Goal: Transaction & Acquisition: Obtain resource

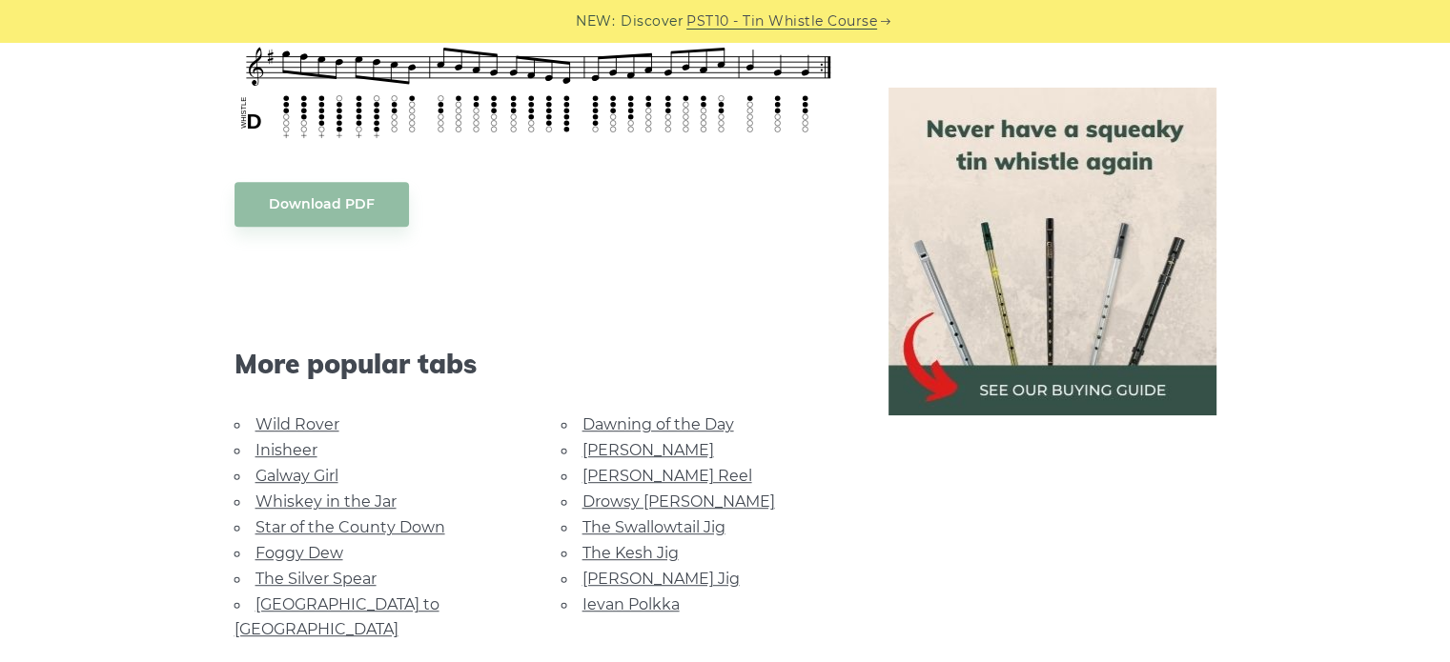
scroll to position [1035, 0]
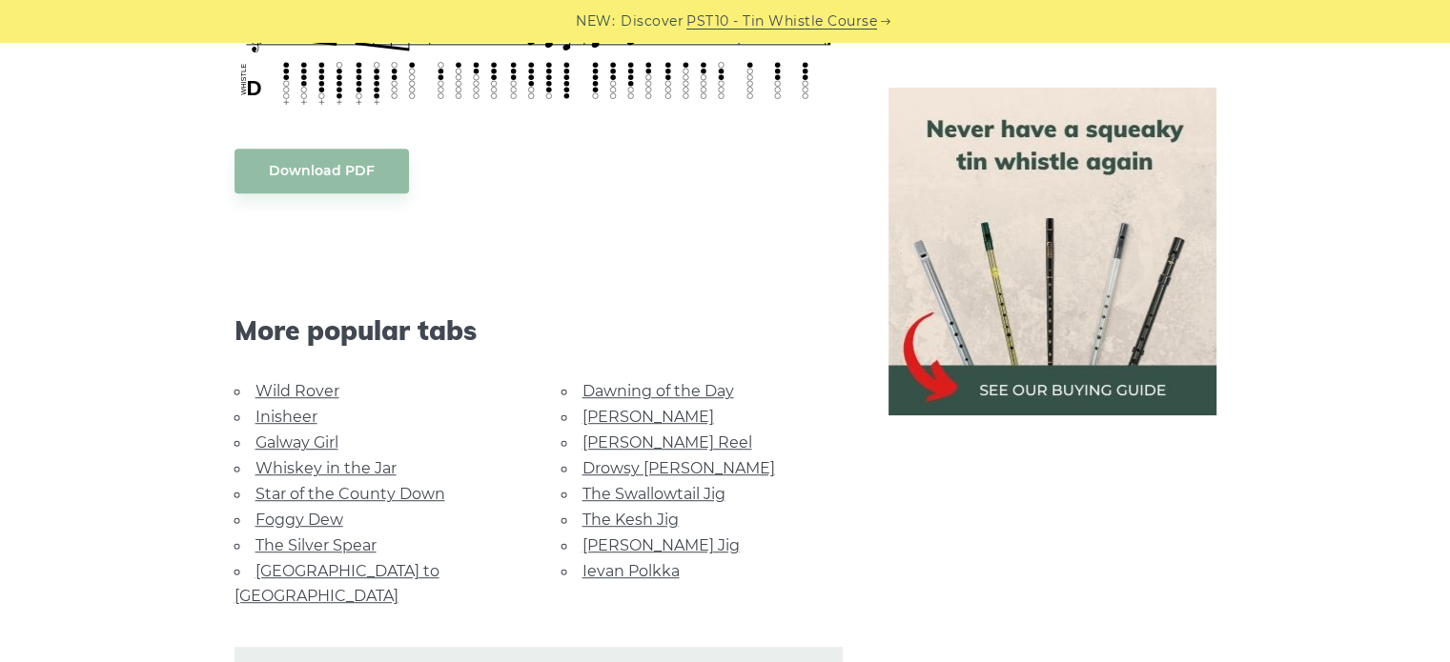
click at [321, 389] on link "Wild Rover" at bounding box center [297, 391] width 84 height 18
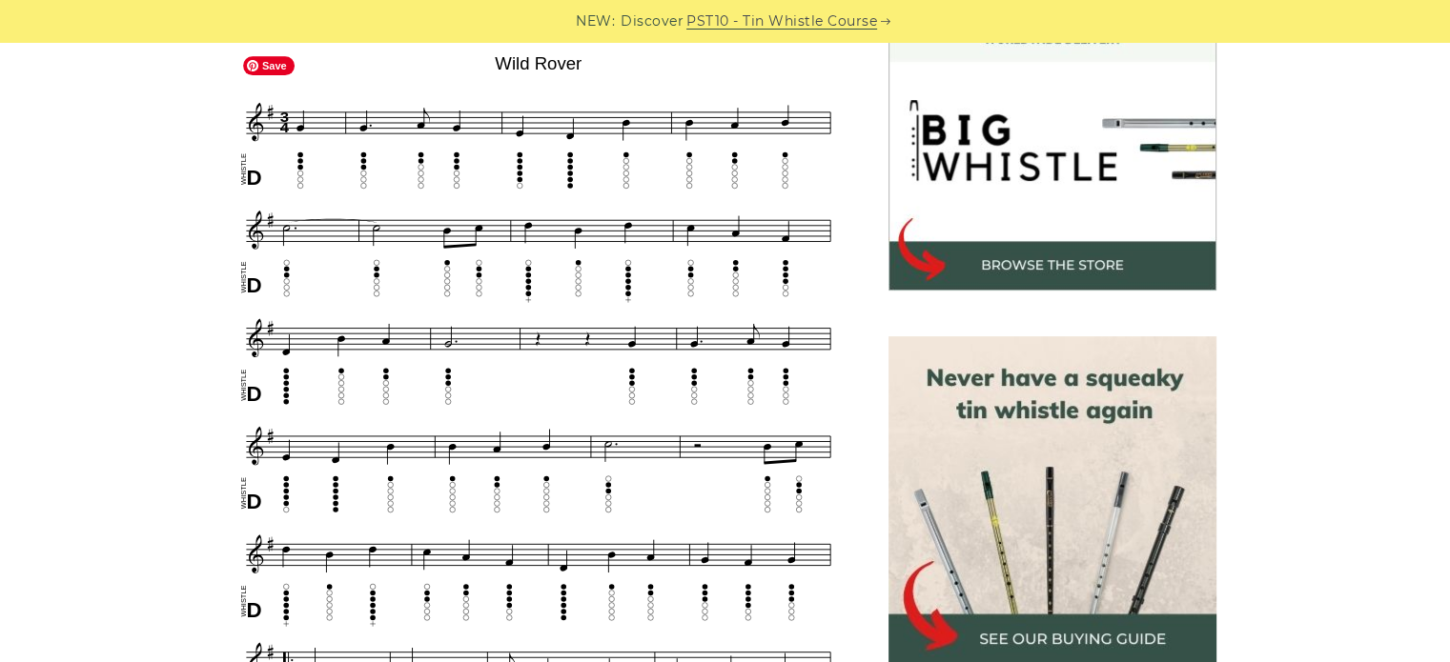
scroll to position [572, 0]
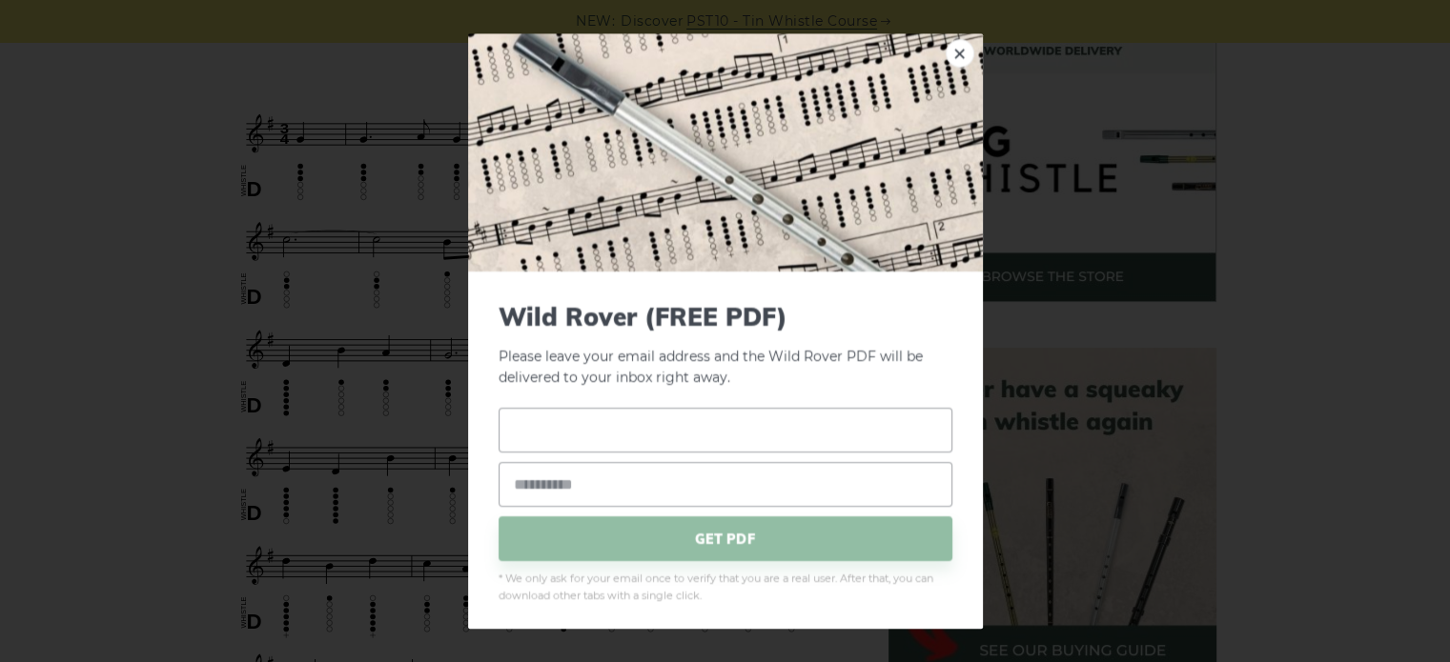
click at [602, 428] on input "text" at bounding box center [725, 430] width 454 height 45
click at [602, 428] on input "*" at bounding box center [725, 430] width 454 height 45
type input "*****"
click at [591, 495] on input "email" at bounding box center [725, 484] width 454 height 45
type input "**********"
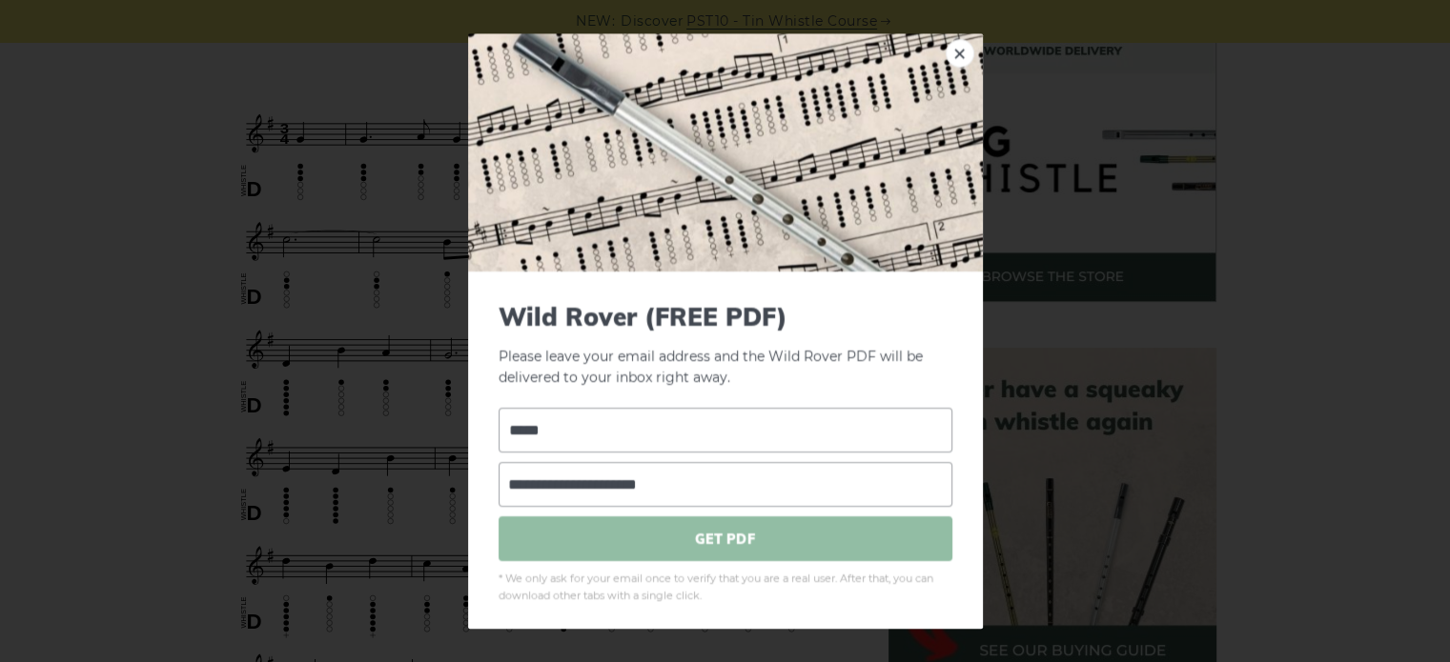
click at [704, 529] on span "GET PDF" at bounding box center [725, 539] width 454 height 45
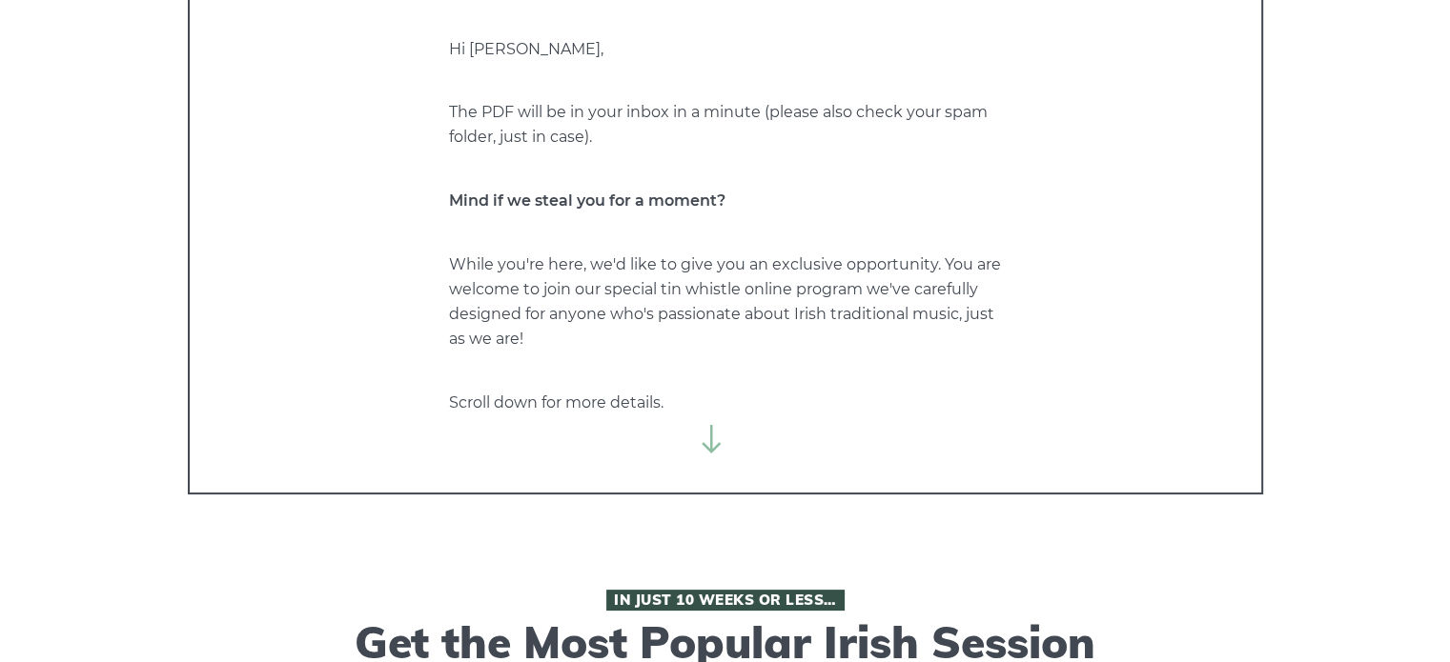
scroll to position [191, 0]
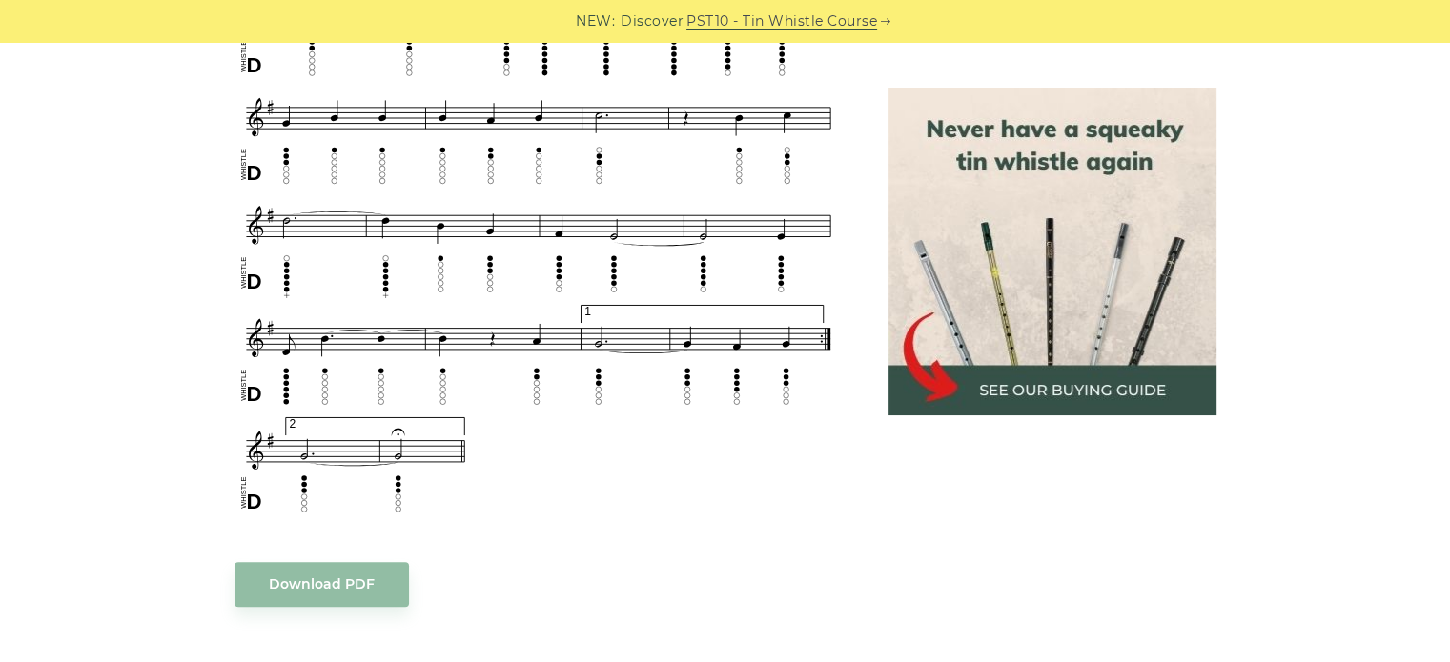
scroll to position [1235, 0]
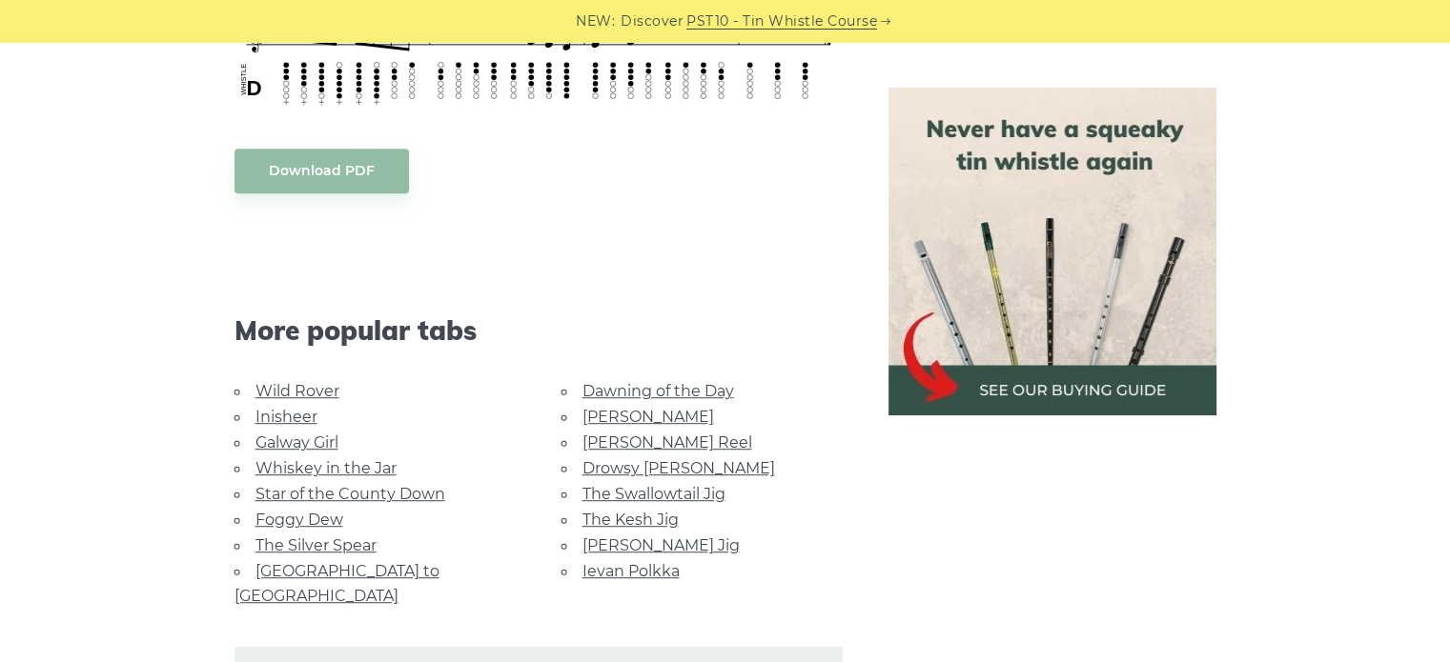
click at [350, 464] on link "Whiskey in the Jar" at bounding box center [325, 468] width 141 height 18
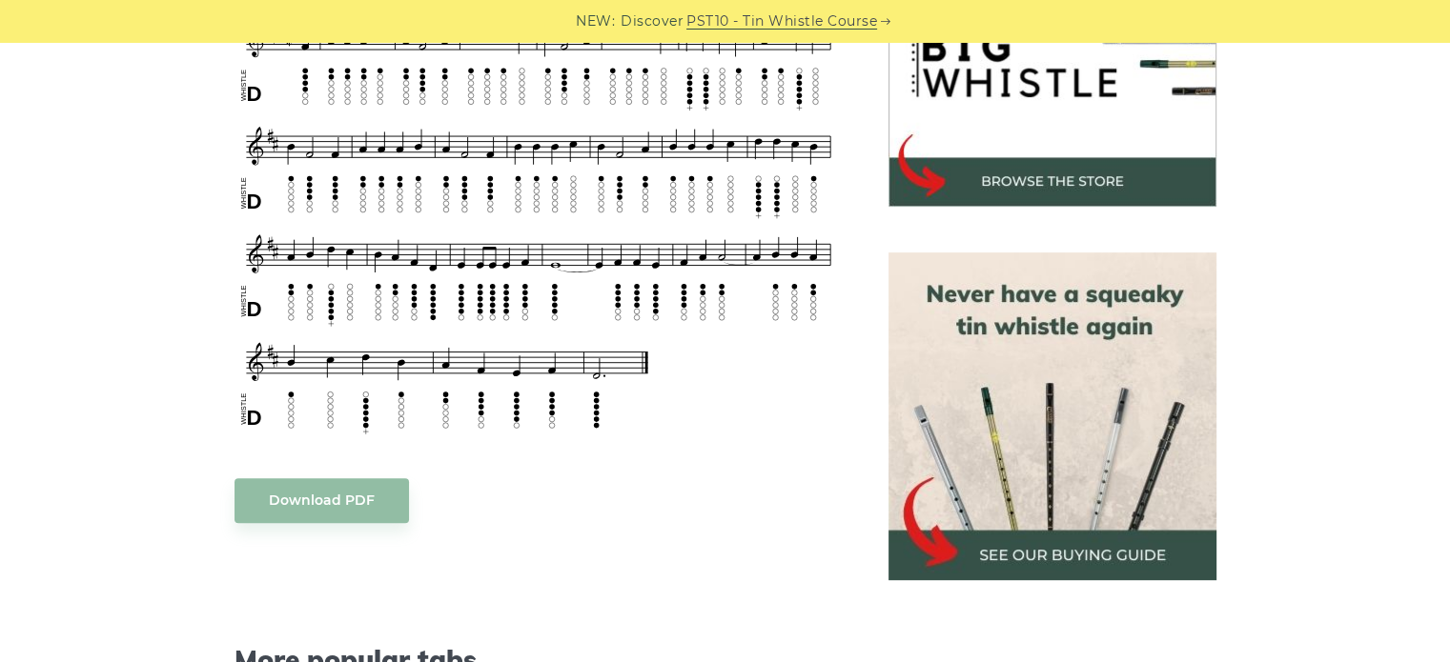
scroll to position [572, 0]
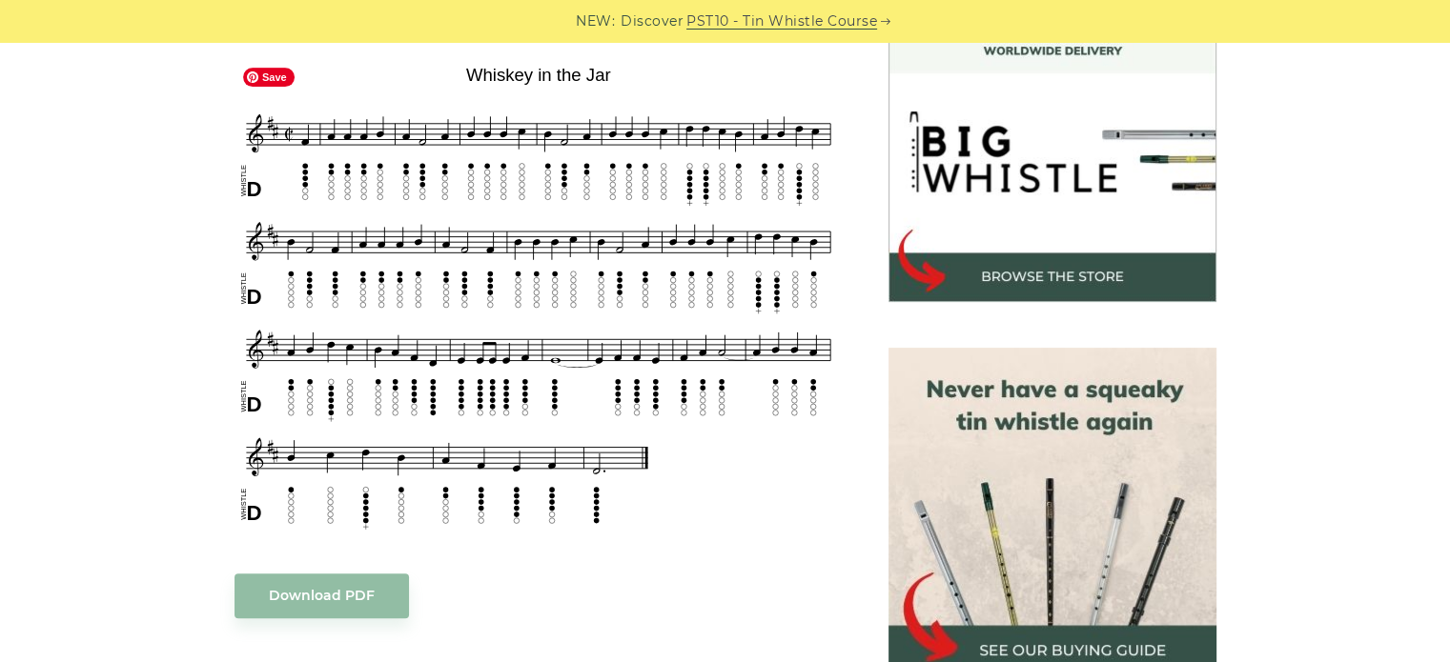
click at [398, 429] on img at bounding box center [538, 296] width 608 height 477
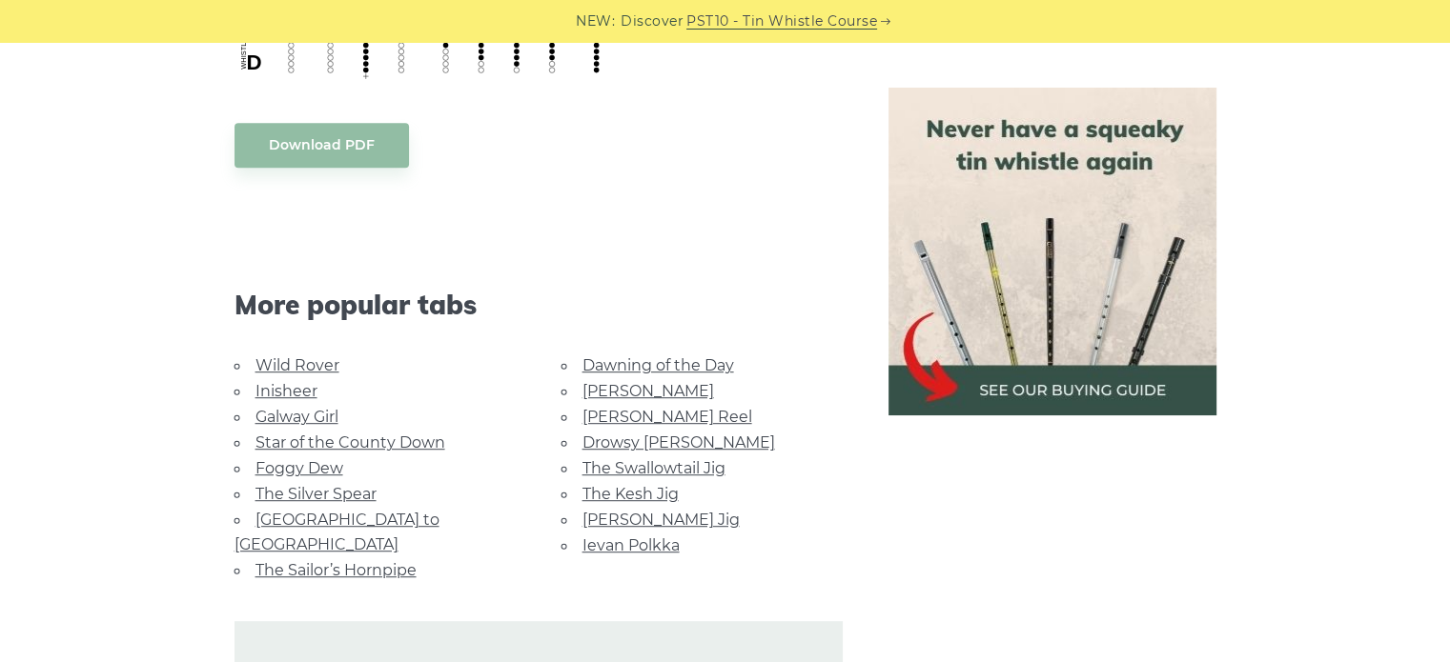
scroll to position [1144, 0]
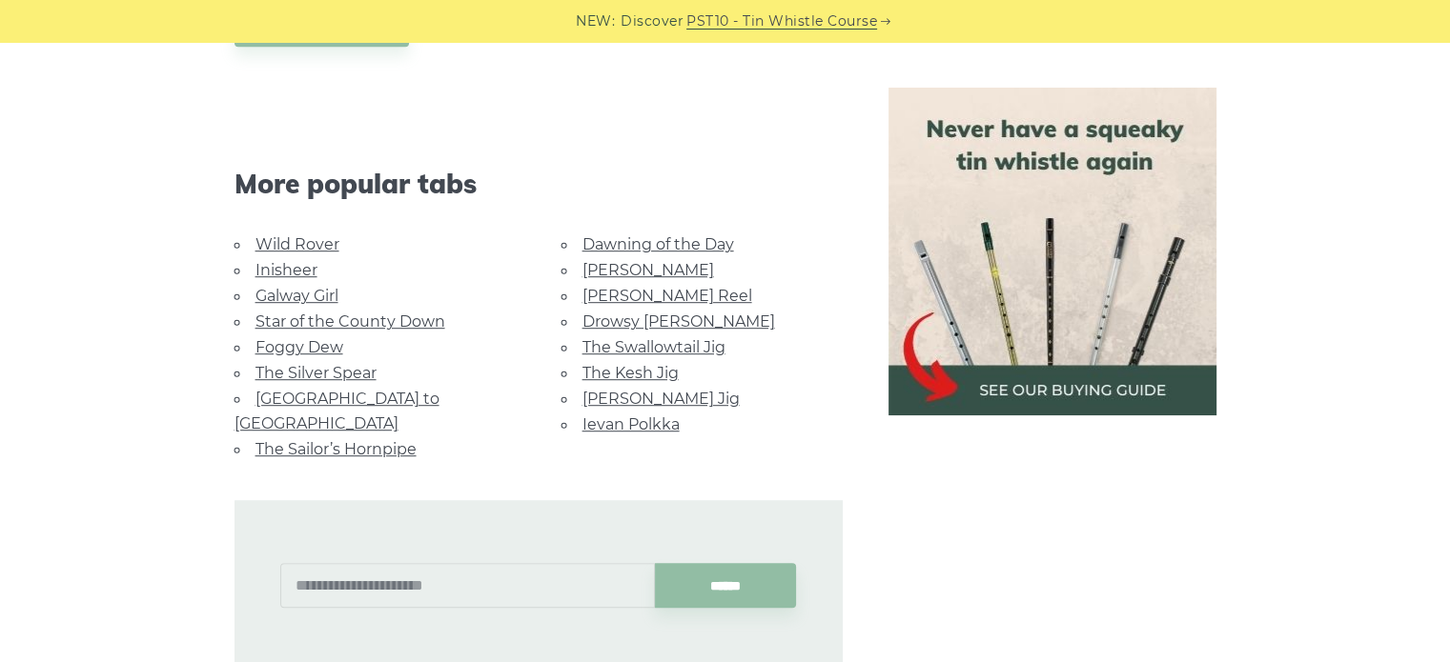
click at [317, 295] on link "Galway Girl" at bounding box center [296, 296] width 83 height 18
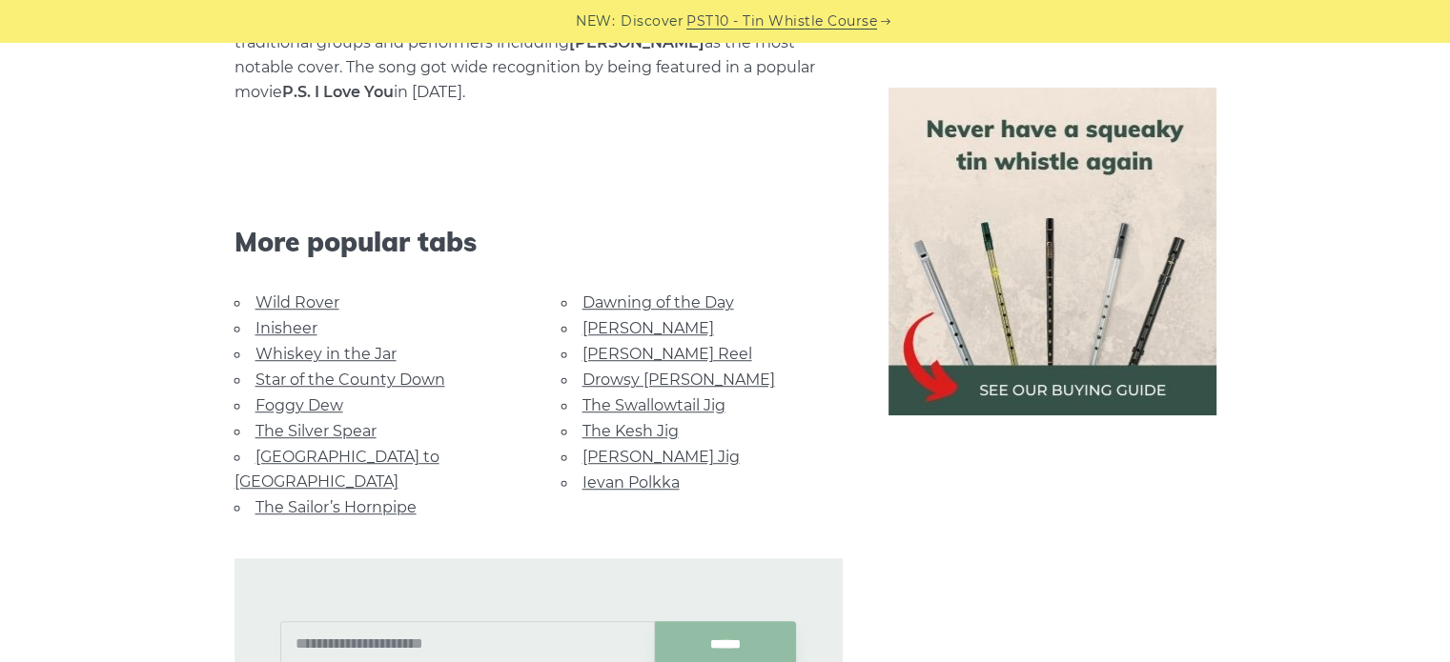
scroll to position [1334, 0]
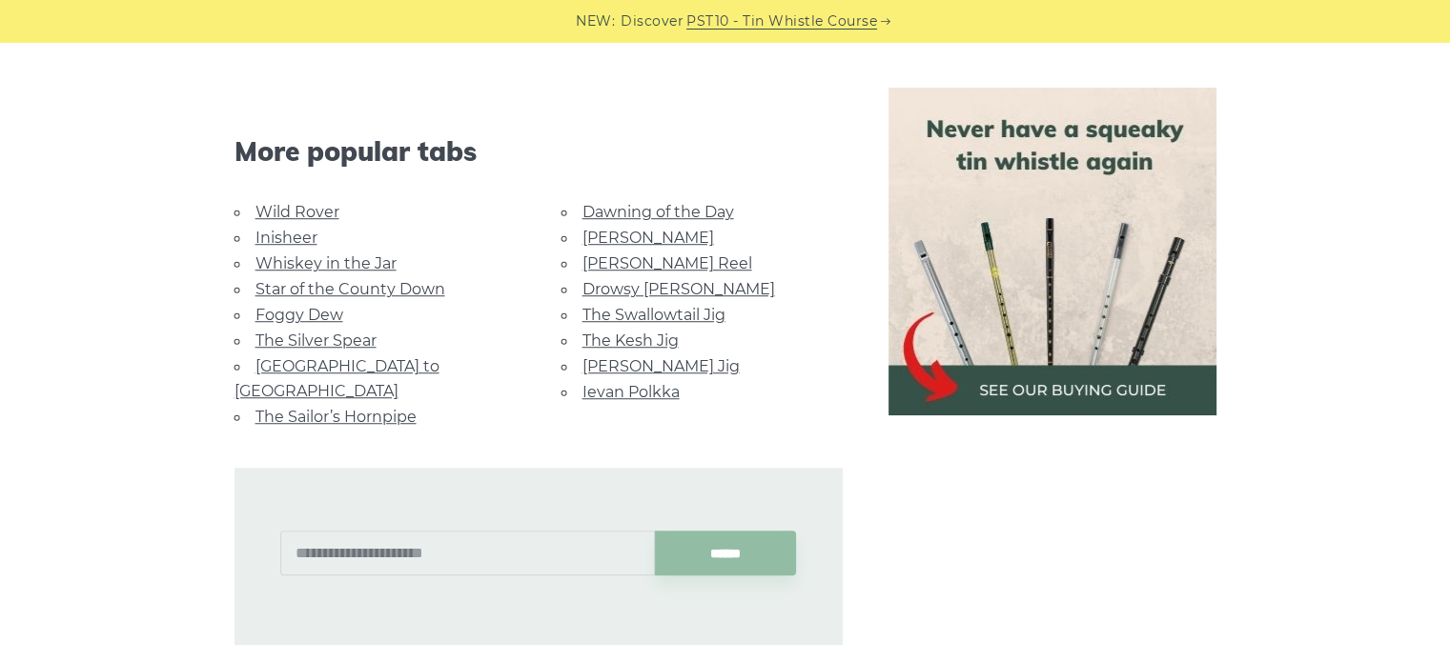
click at [403, 408] on link "The Sailor’s Hornpipe" at bounding box center [335, 417] width 161 height 18
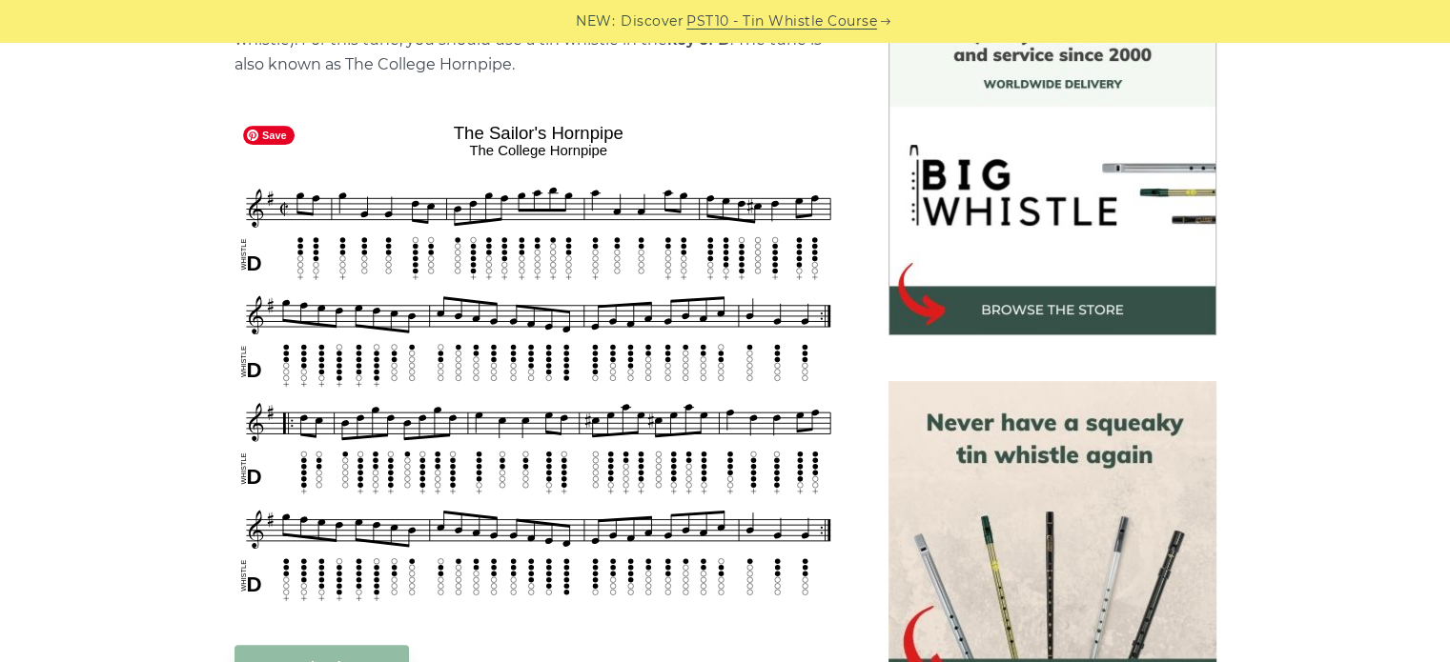
scroll to position [572, 0]
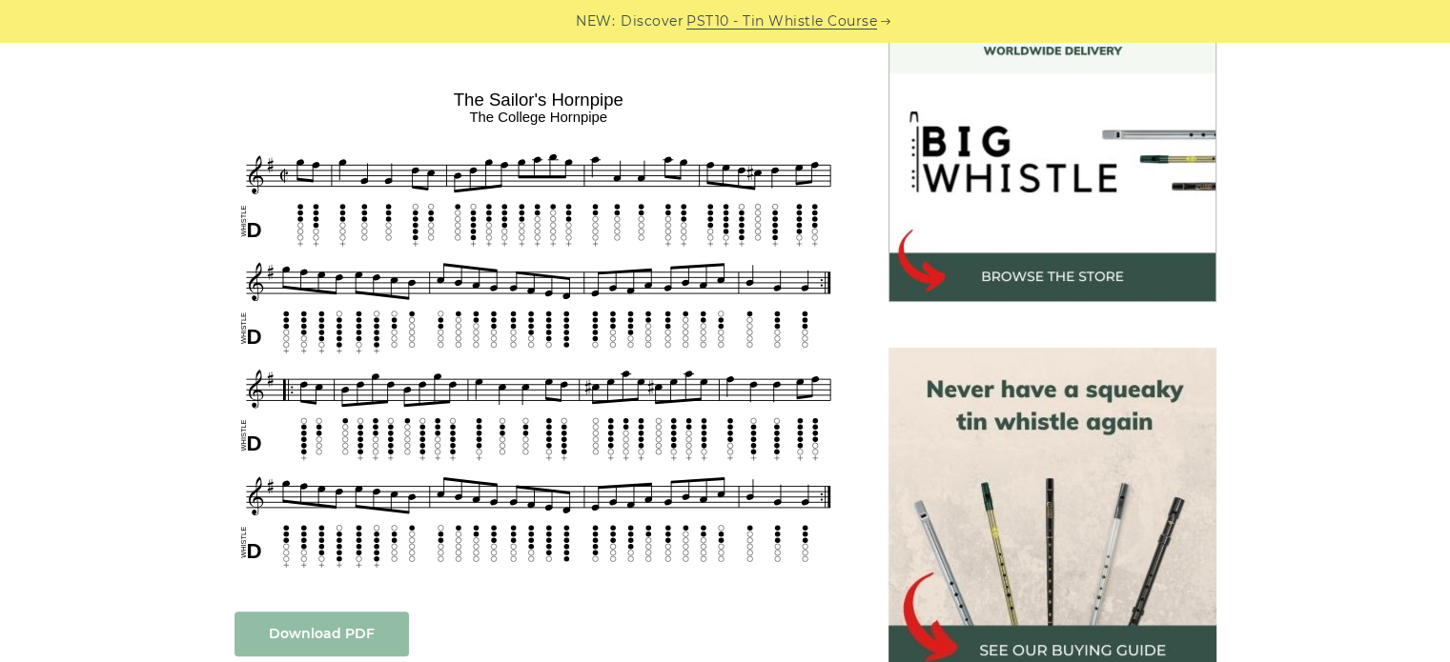
click at [335, 628] on link "Download PDF" at bounding box center [321, 634] width 174 height 45
